Goal: Navigation & Orientation: Locate item on page

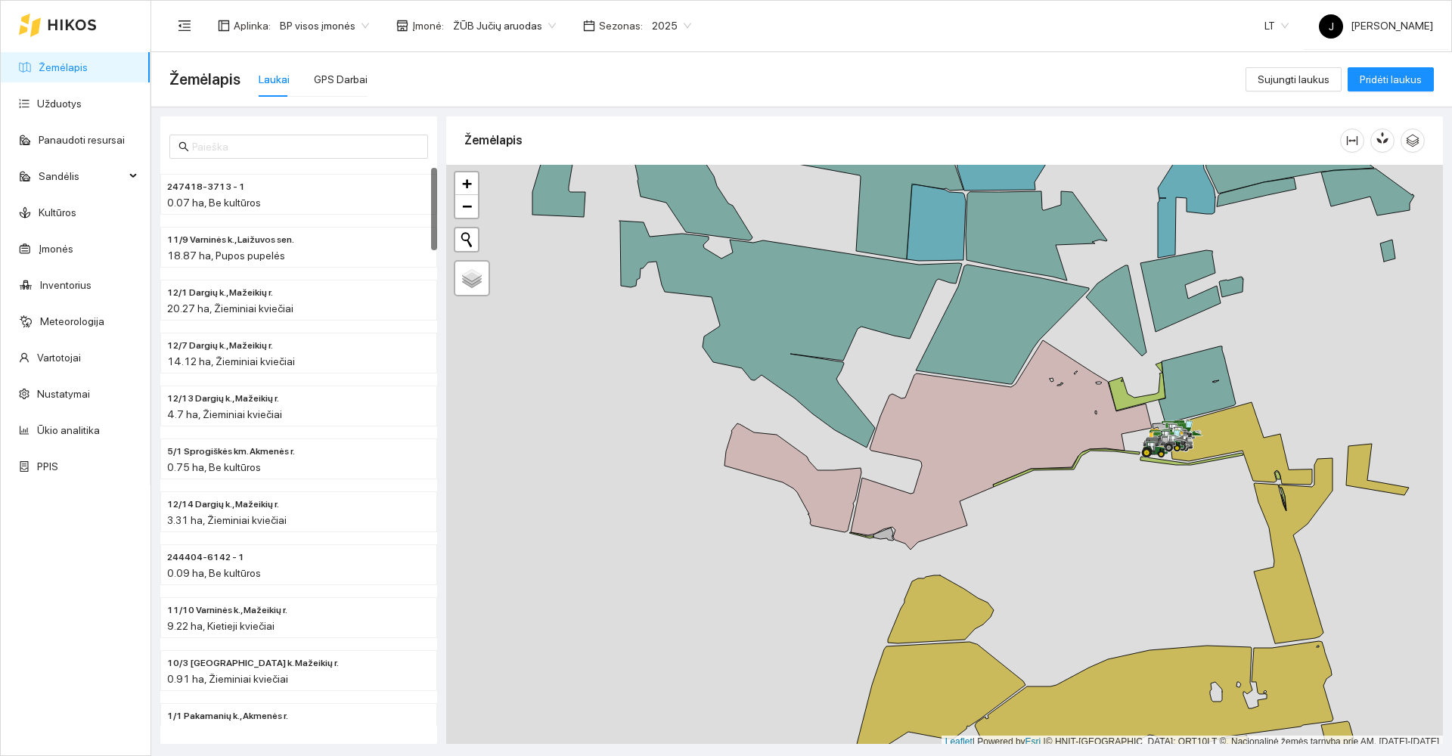
scroll to position [5, 0]
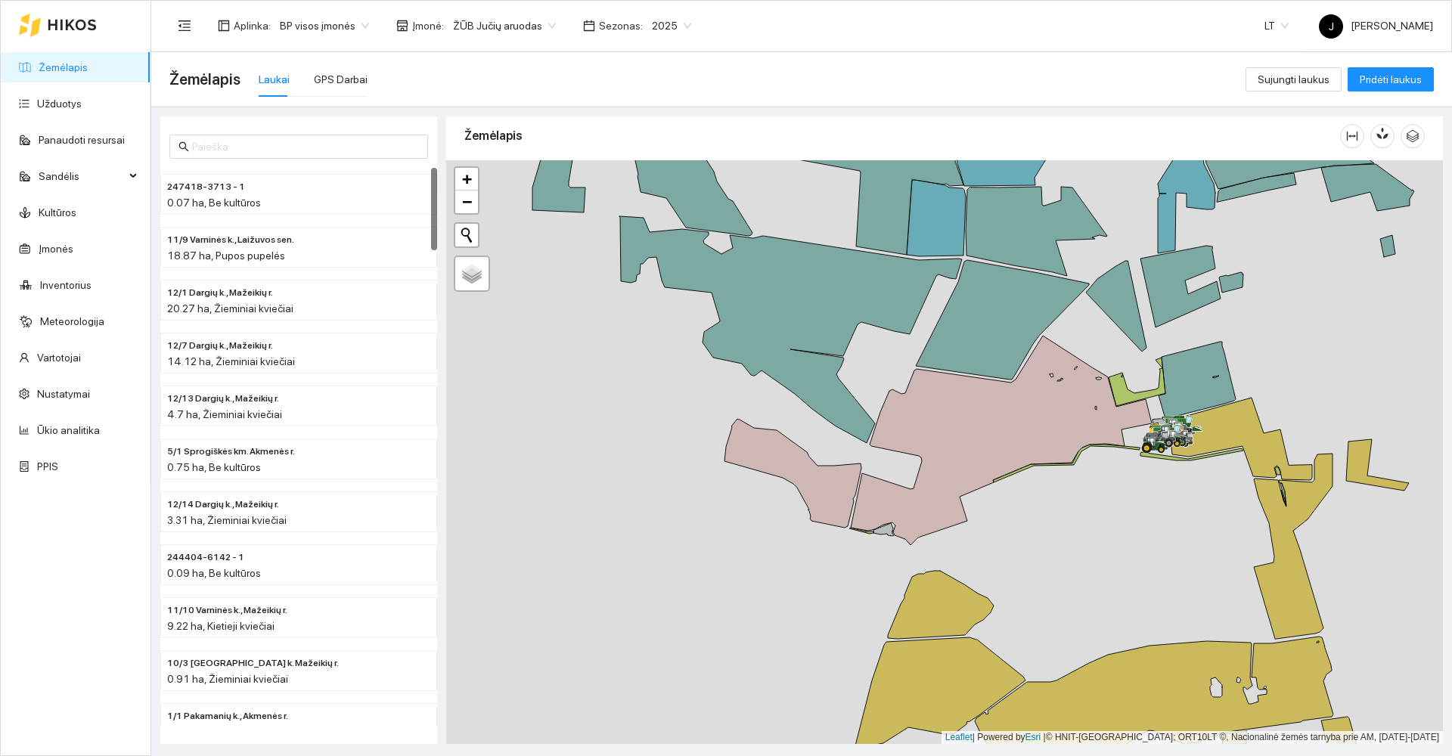
drag, startPoint x: 1045, startPoint y: 557, endPoint x: 995, endPoint y: 368, distance: 195.4
click at [995, 368] on div at bounding box center [944, 452] width 997 height 584
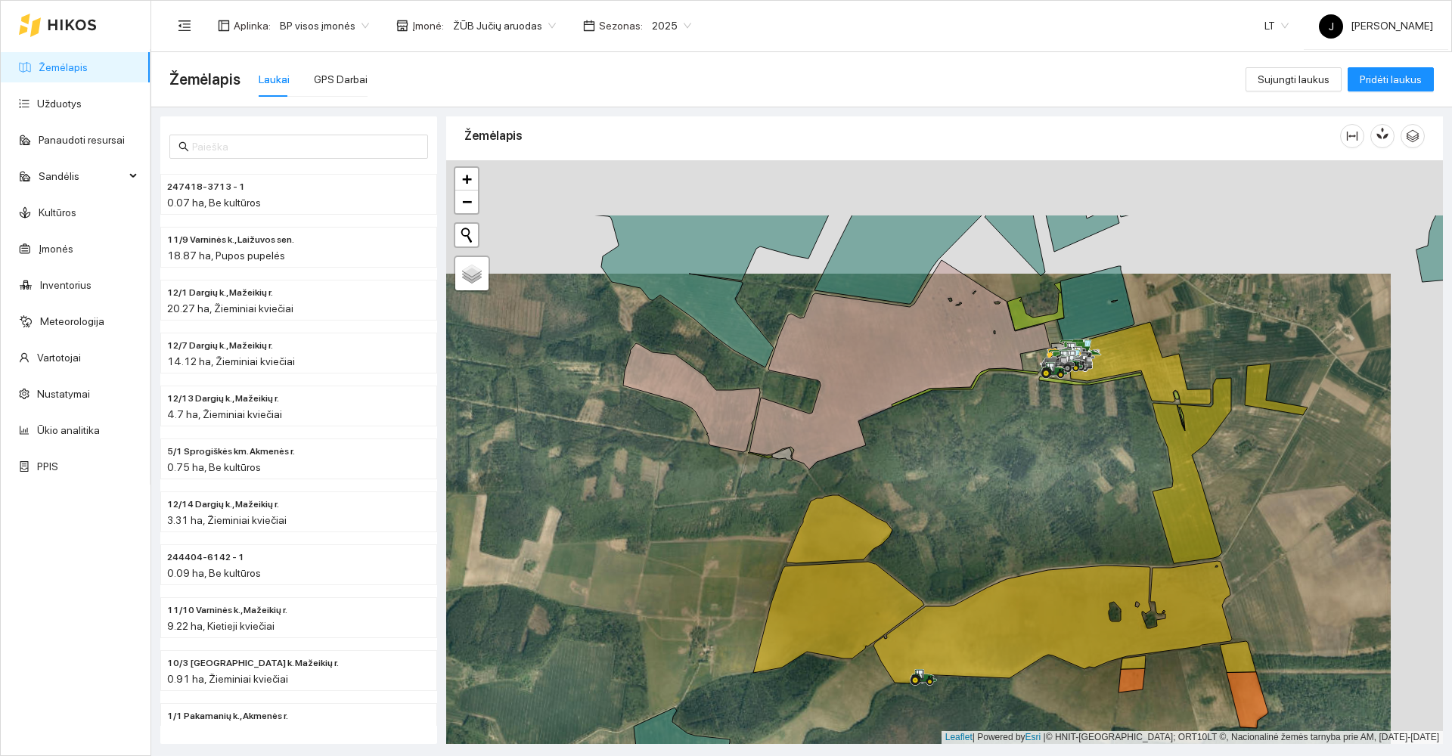
drag, startPoint x: 1083, startPoint y: 328, endPoint x: 1031, endPoint y: 442, distance: 124.9
click at [1031, 442] on div at bounding box center [944, 452] width 997 height 584
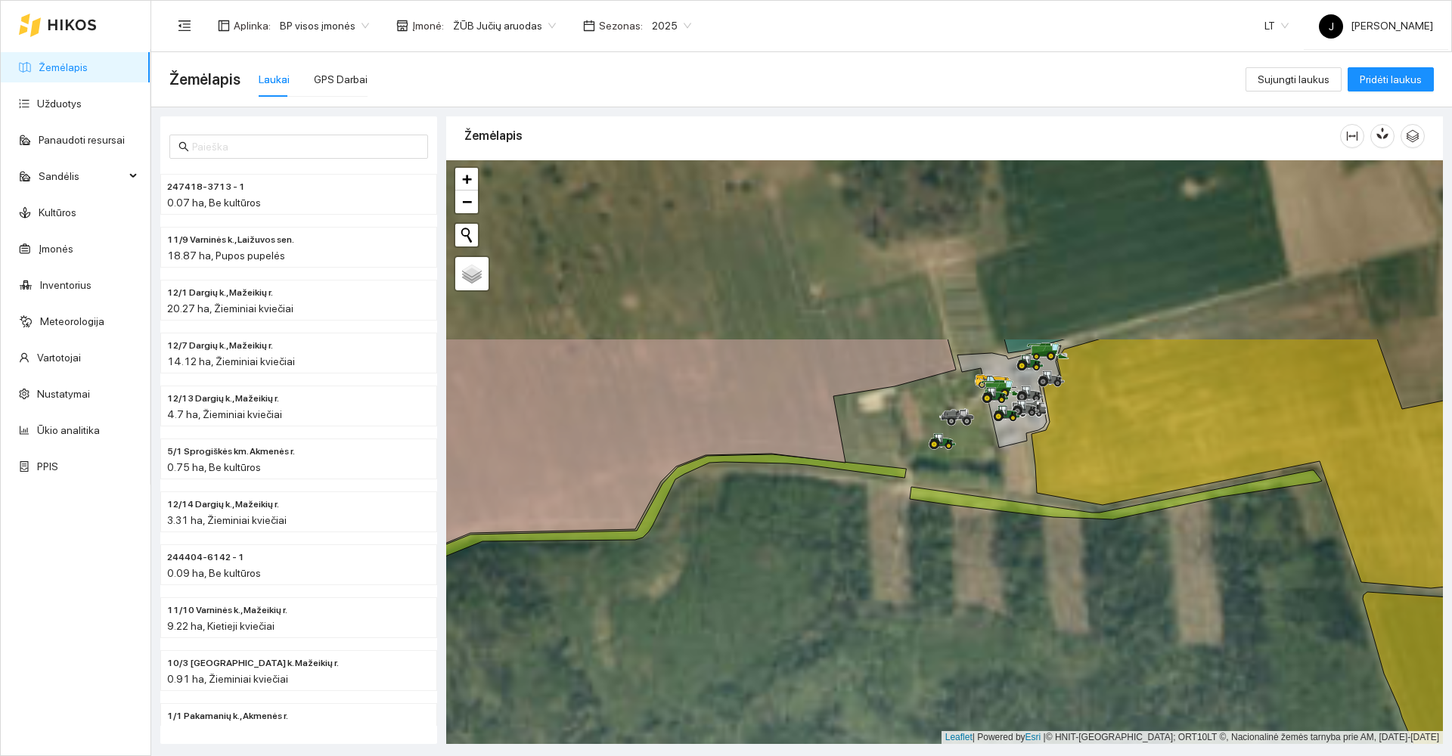
drag, startPoint x: 1070, startPoint y: 318, endPoint x: 1005, endPoint y: 555, distance: 246.3
click at [1005, 555] on div at bounding box center [944, 452] width 997 height 584
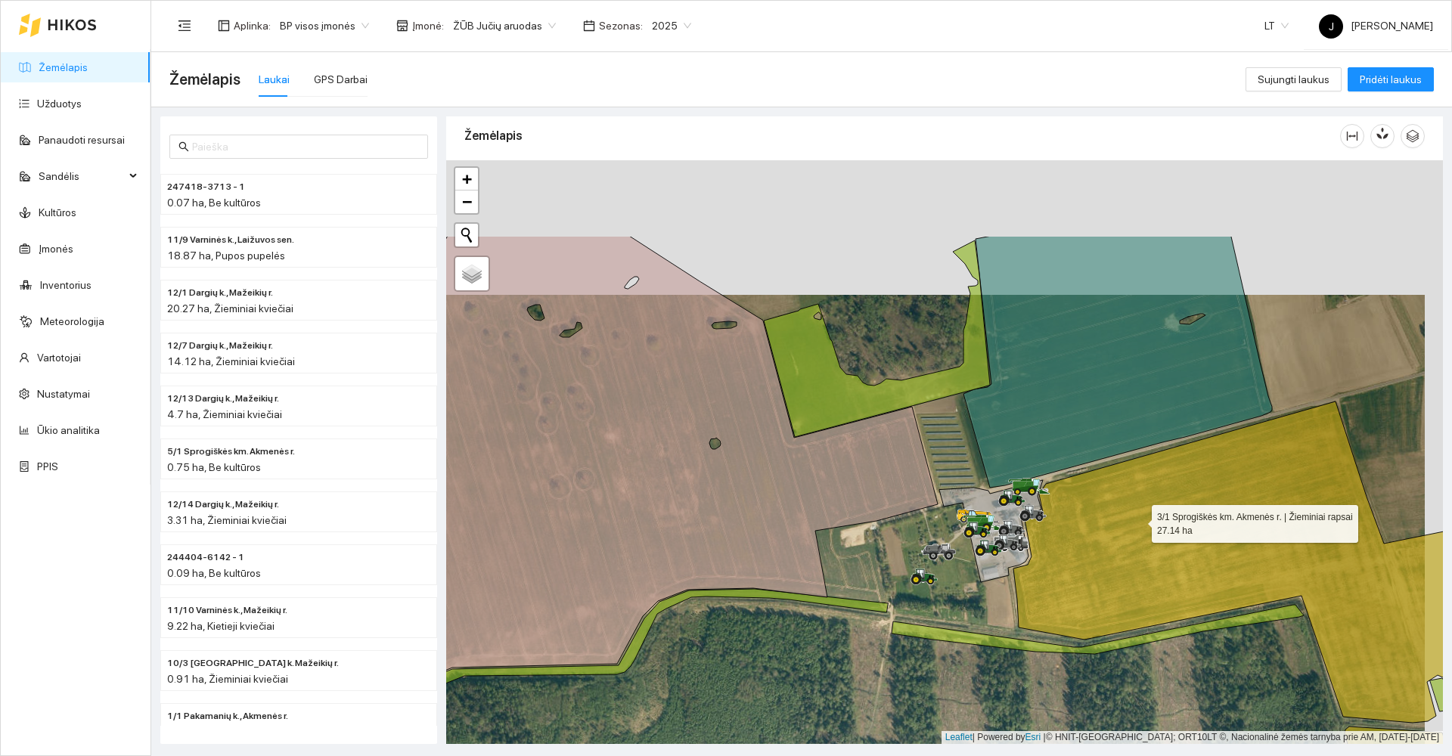
drag, startPoint x: 1157, startPoint y: 385, endPoint x: 1138, endPoint y: 520, distance: 135.9
click at [1138, 520] on icon at bounding box center [1270, 566] width 512 height 328
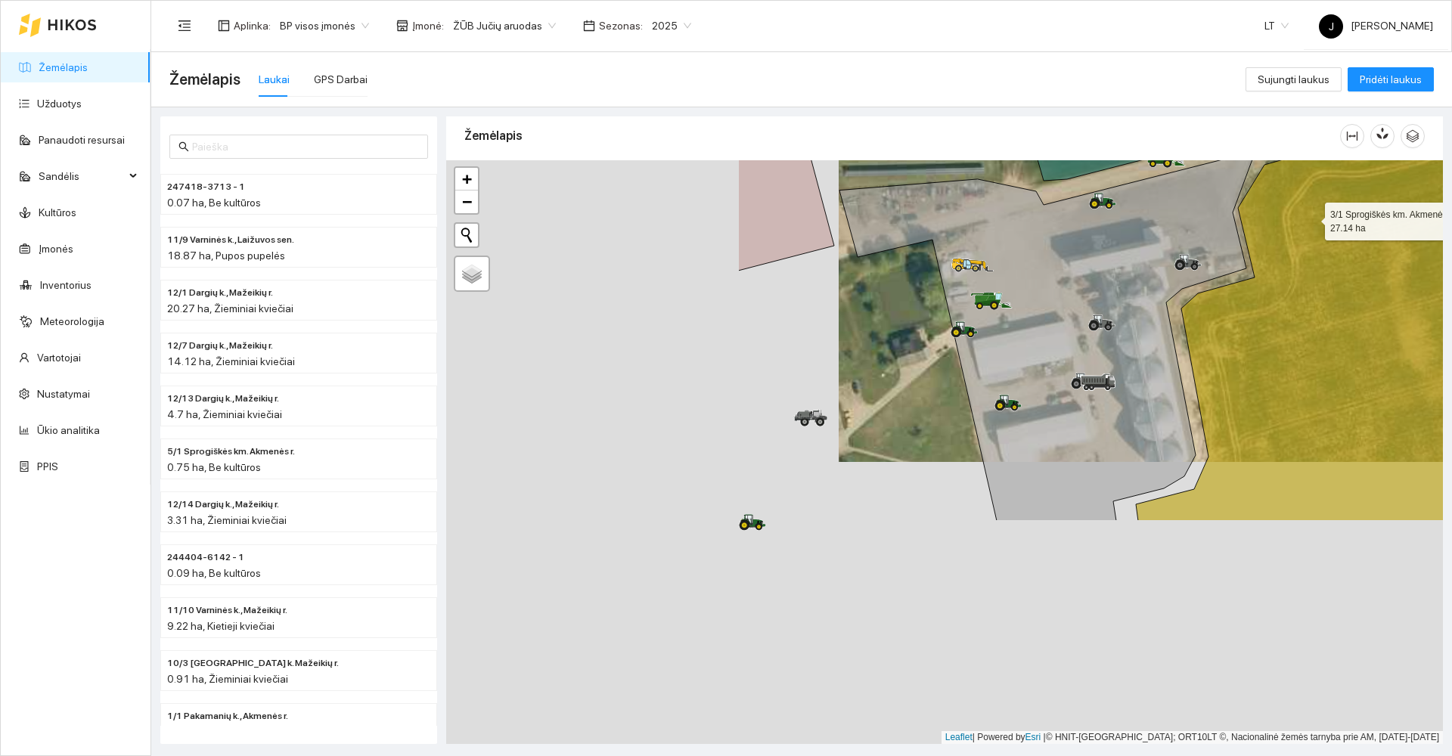
drag, startPoint x: 1079, startPoint y: 389, endPoint x: 1311, endPoint y: 219, distance: 287.9
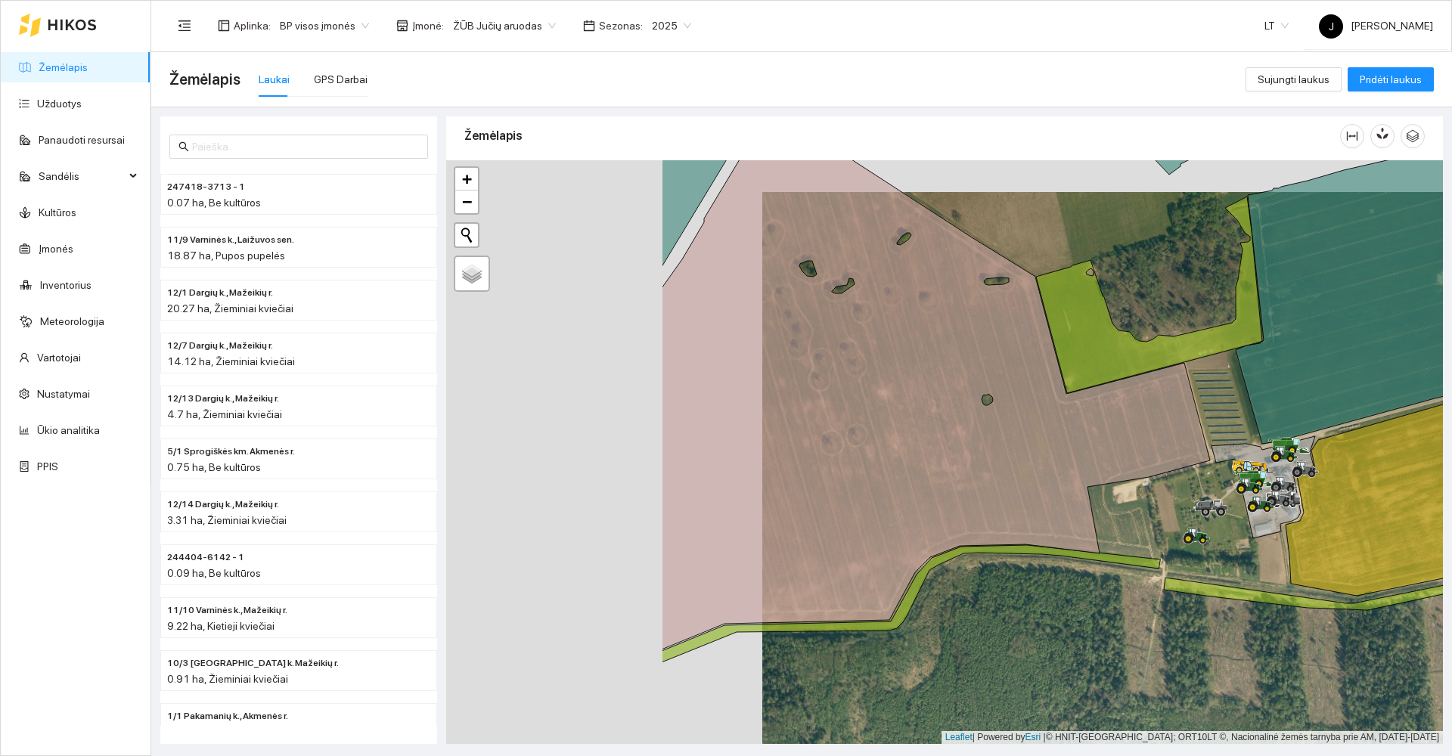
click at [1083, 570] on div at bounding box center [944, 452] width 997 height 584
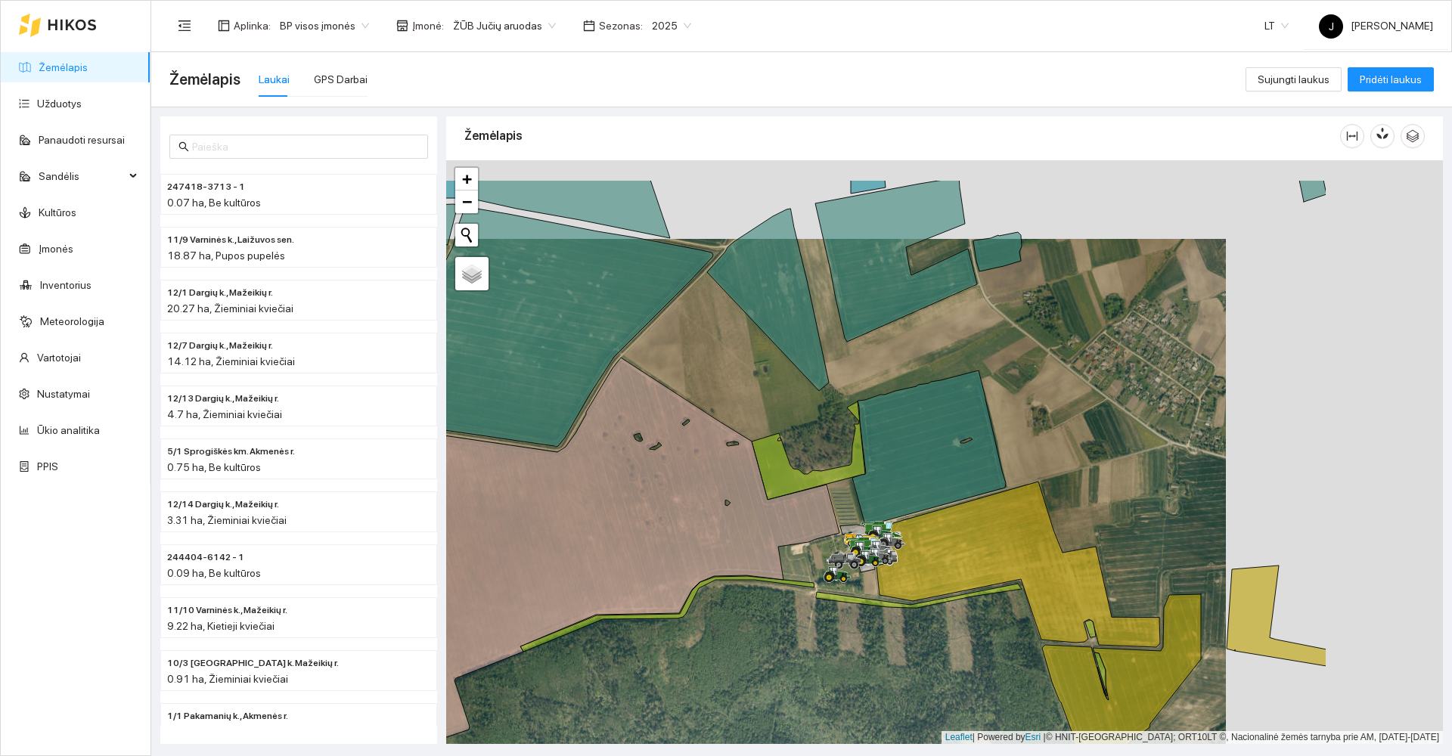
drag, startPoint x: 1238, startPoint y: 402, endPoint x: 966, endPoint y: 525, distance: 298.6
click at [966, 525] on div at bounding box center [944, 452] width 997 height 584
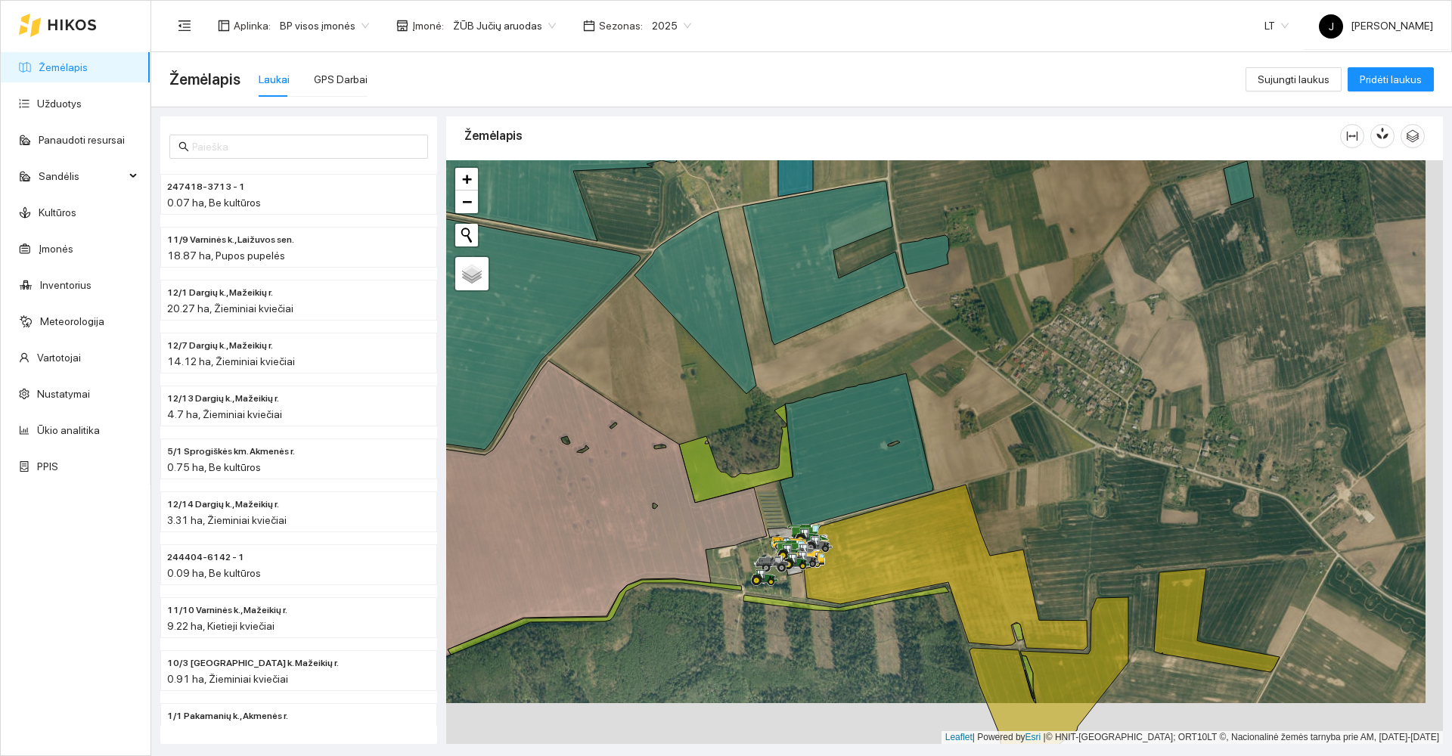
drag, startPoint x: 1186, startPoint y: 555, endPoint x: 1008, endPoint y: 266, distance: 340.3
click at [1008, 266] on div at bounding box center [944, 452] width 997 height 584
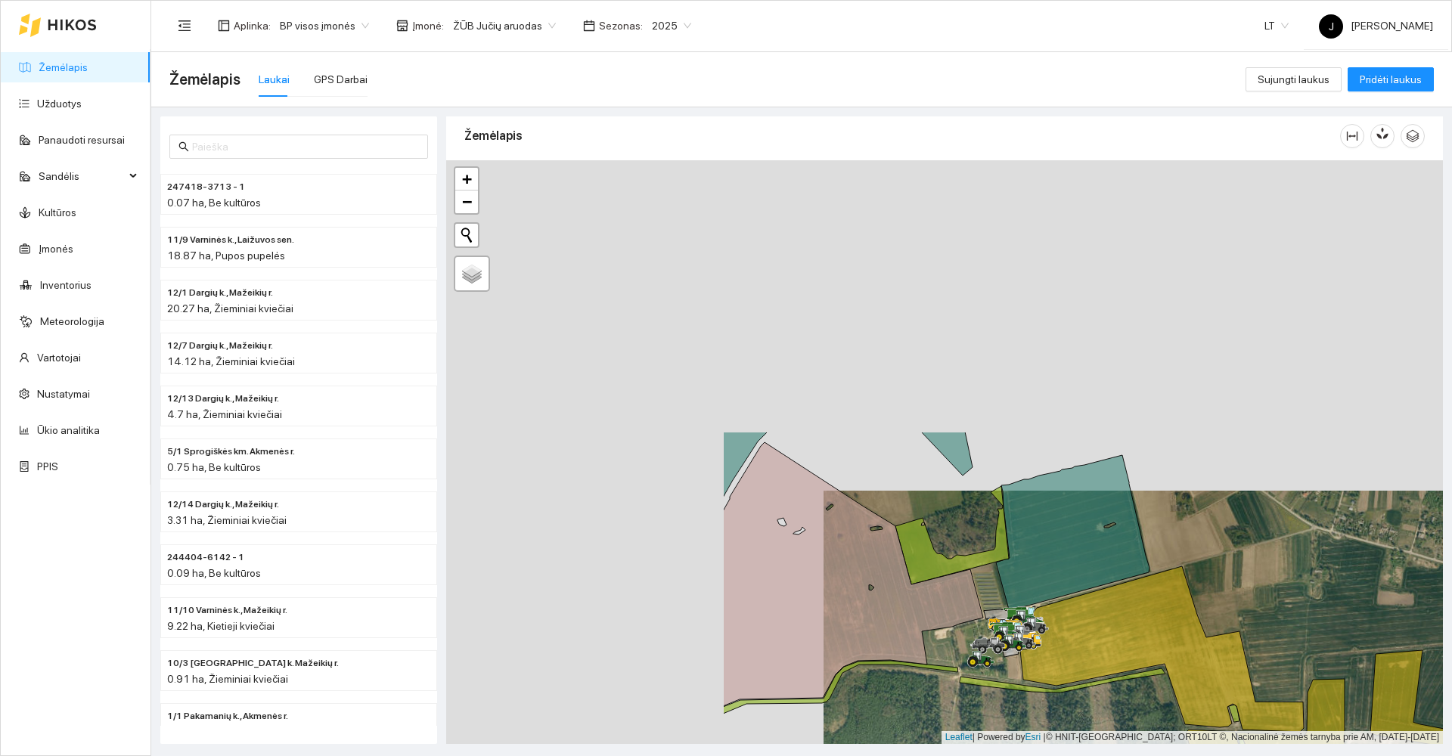
drag, startPoint x: 808, startPoint y: 314, endPoint x: 1108, endPoint y: 538, distance: 374.6
click at [1110, 542] on icon at bounding box center [1073, 532] width 154 height 154
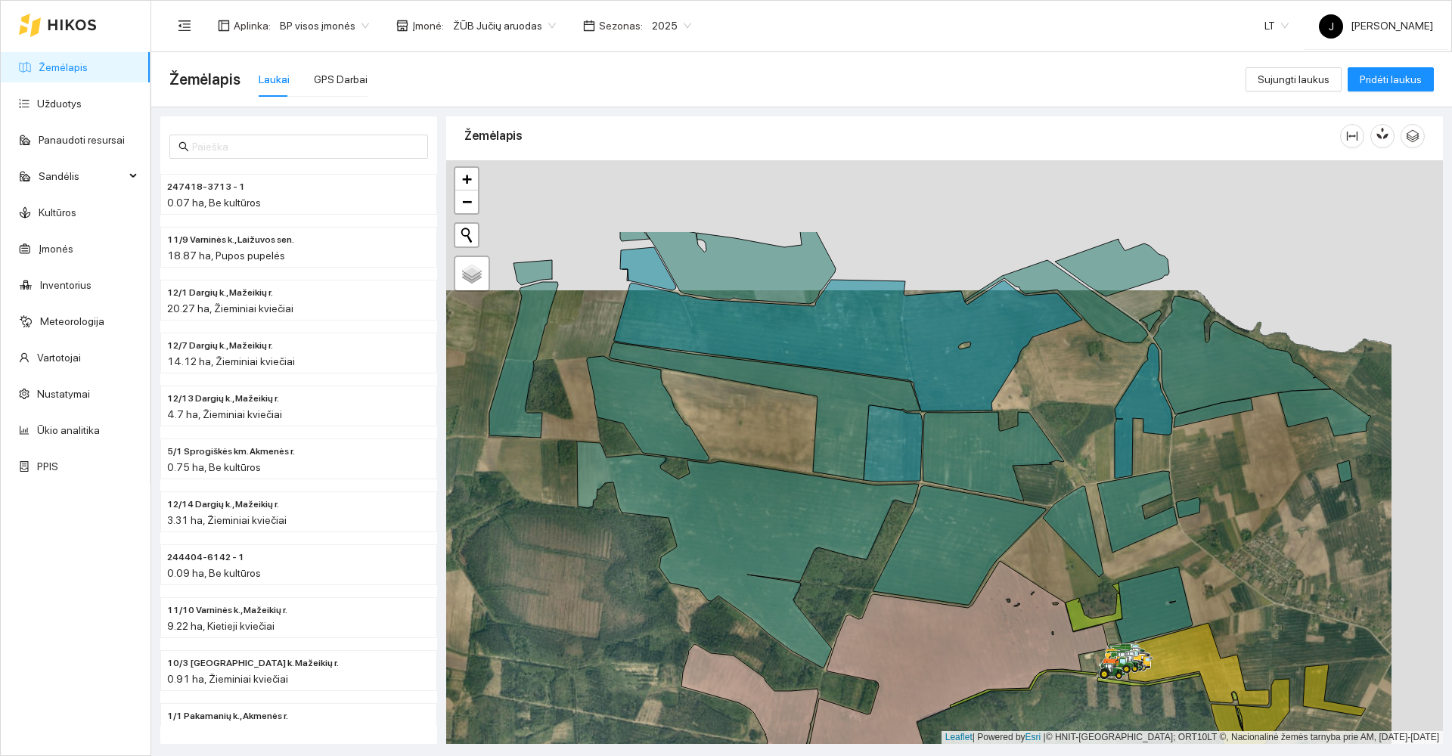
drag, startPoint x: 835, startPoint y: 390, endPoint x: 781, endPoint y: 490, distance: 114.0
click at [784, 497] on div at bounding box center [944, 452] width 997 height 584
